Goal: Information Seeking & Learning: Learn about a topic

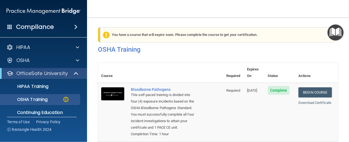
scroll to position [73, 0]
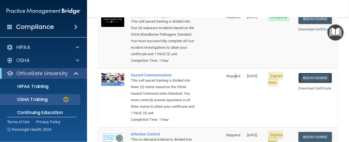
click at [312, 77] on link "Begin Course" at bounding box center [314, 78] width 33 height 10
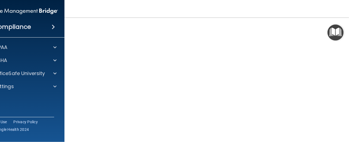
scroll to position [54, 0]
click at [332, 30] on img "Open Resource Center" at bounding box center [335, 32] width 16 height 16
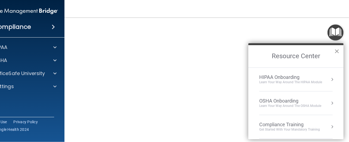
click at [337, 49] on button "×" at bounding box center [336, 51] width 5 height 9
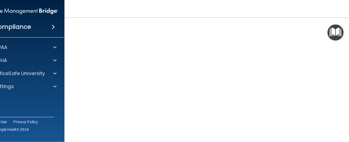
scroll to position [0, 0]
click at [333, 33] on img "Open Resource Center" at bounding box center [335, 32] width 16 height 16
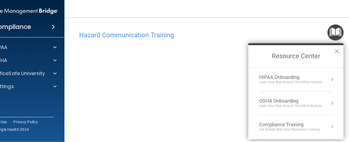
click at [293, 124] on div "Compliance Training" at bounding box center [289, 124] width 61 height 6
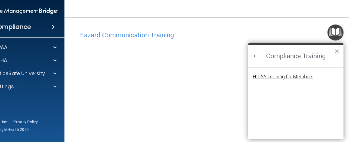
click at [282, 76] on div "HIPAA Training for Members" at bounding box center [282, 76] width 61 height 5
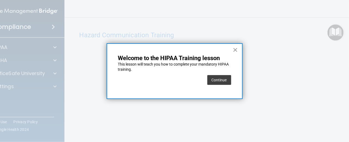
click at [233, 51] on button "×" at bounding box center [235, 49] width 5 height 9
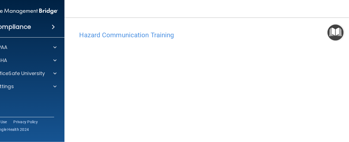
click at [338, 33] on img "Open Resource Center" at bounding box center [335, 32] width 16 height 16
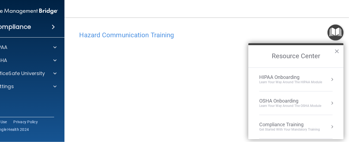
click at [299, 126] on div "Compliance Training" at bounding box center [289, 124] width 61 height 6
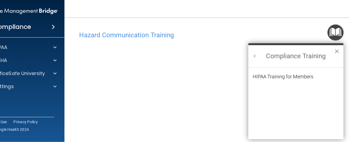
click at [336, 50] on button "×" at bounding box center [336, 51] width 5 height 9
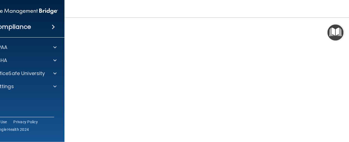
scroll to position [21, 0]
click at [334, 31] on img "Open Resource Center" at bounding box center [335, 32] width 16 height 16
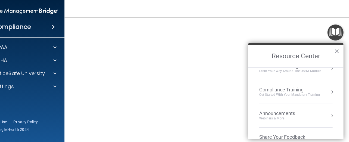
scroll to position [25, 0]
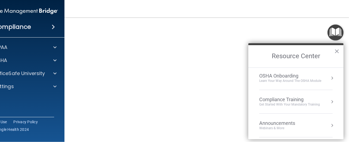
click at [302, 105] on div "Get Started with your mandatory training" at bounding box center [289, 104] width 61 height 5
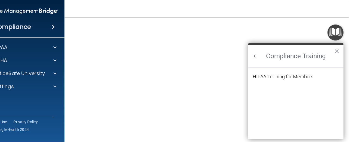
scroll to position [0, 0]
click at [274, 78] on div "HIPAA Training for Members" at bounding box center [282, 76] width 61 height 5
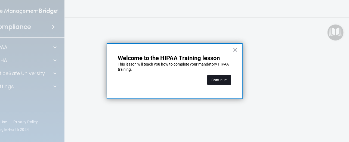
click at [222, 80] on button "Continue" at bounding box center [219, 80] width 24 height 10
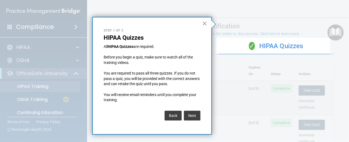
click at [205, 23] on button "×" at bounding box center [204, 23] width 5 height 9
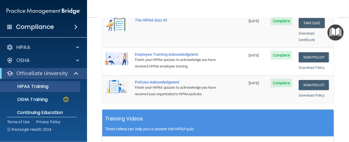
scroll to position [239, 0]
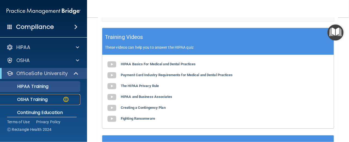
click at [54, 99] on div "OSHA Training" at bounding box center [41, 99] width 74 height 5
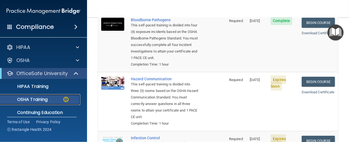
scroll to position [81, 0]
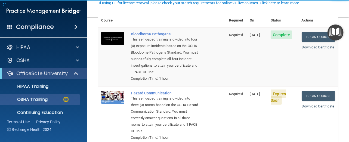
scroll to position [81, 0]
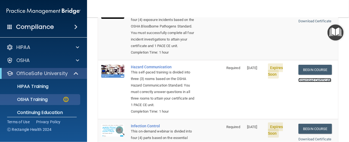
click at [310, 78] on link "Download Certificate" at bounding box center [314, 80] width 33 height 4
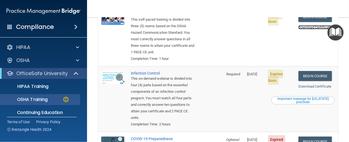
scroll to position [163, 0]
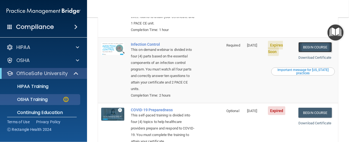
click at [312, 52] on link "Begin Course" at bounding box center [314, 47] width 33 height 10
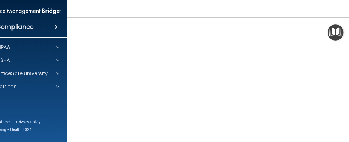
scroll to position [91, 0]
